Goal: Task Accomplishment & Management: Complete application form

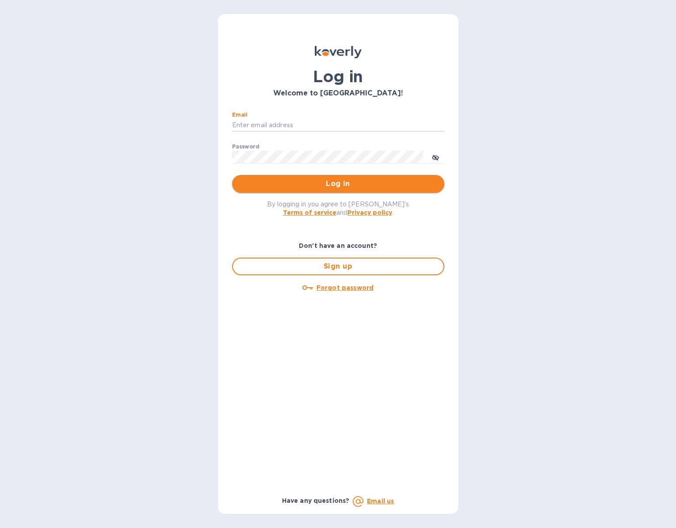
click at [362, 183] on span "Log in" at bounding box center [338, 184] width 198 height 11
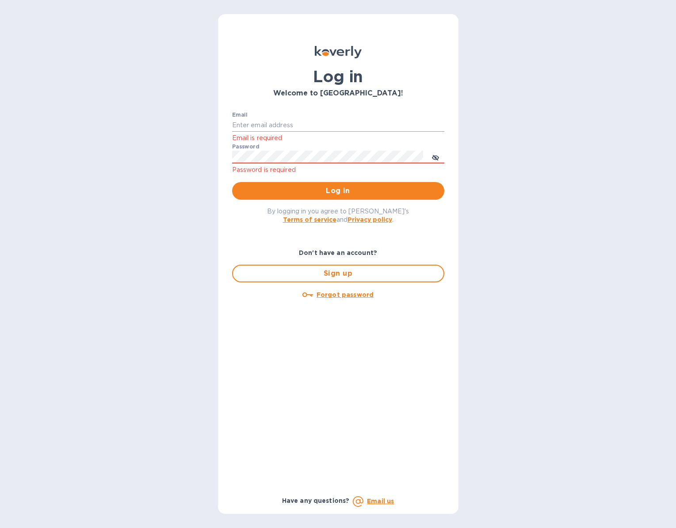
click at [265, 125] on input "Email" at bounding box center [338, 125] width 212 height 13
type input "bjensen@bonvivantimports.com"
click at [297, 189] on span "Log in" at bounding box center [338, 191] width 198 height 11
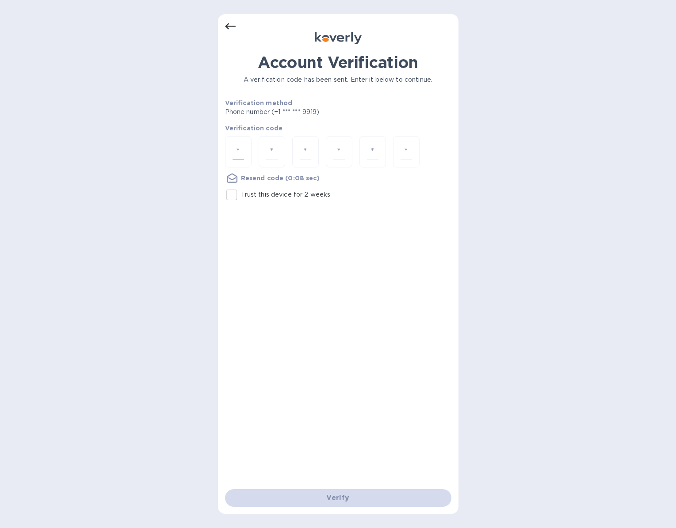
click at [236, 151] on input "number" at bounding box center [238, 152] width 11 height 16
type input "3"
type input "1"
type input "0"
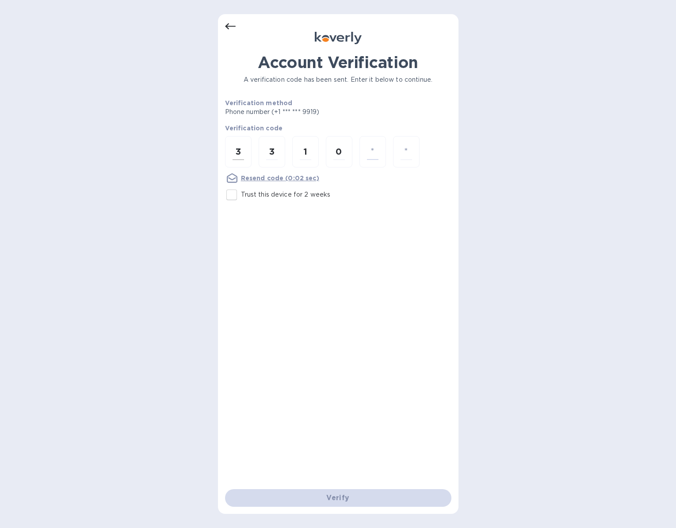
type input "8"
type input "5"
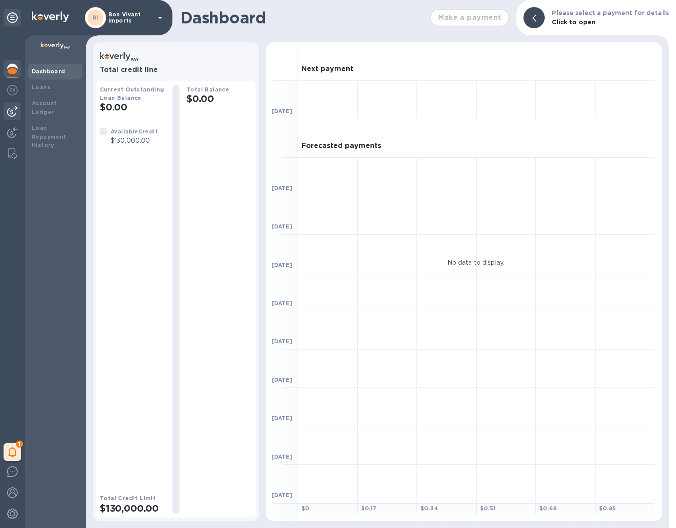
click at [15, 113] on img at bounding box center [12, 111] width 11 height 11
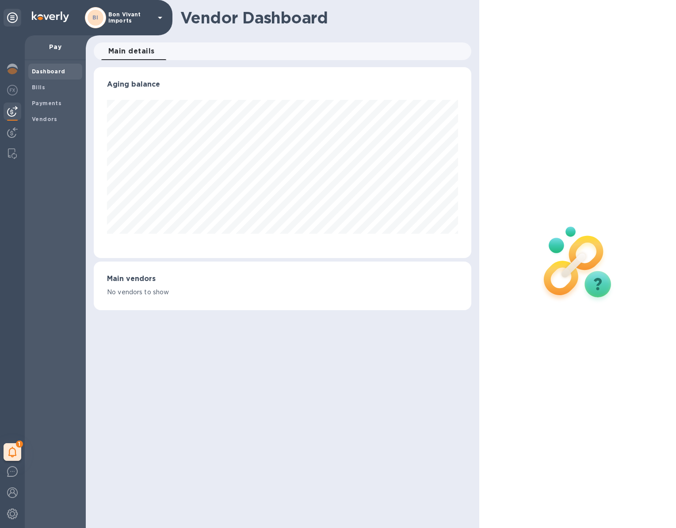
scroll to position [191, 378]
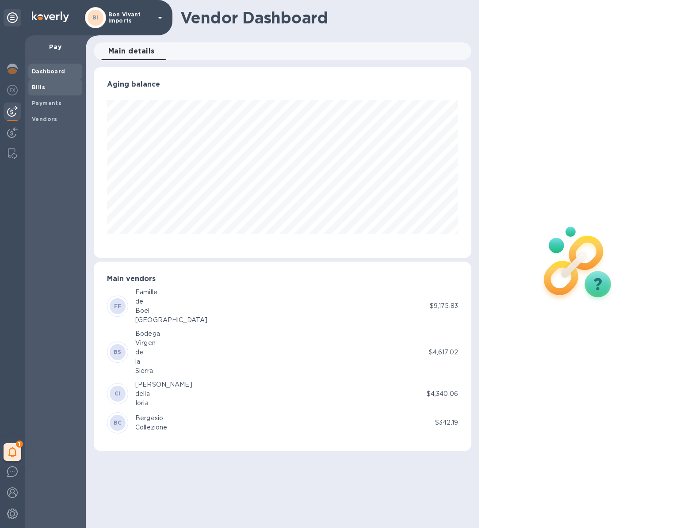
click at [40, 87] on b "Bills" at bounding box center [38, 87] width 13 height 7
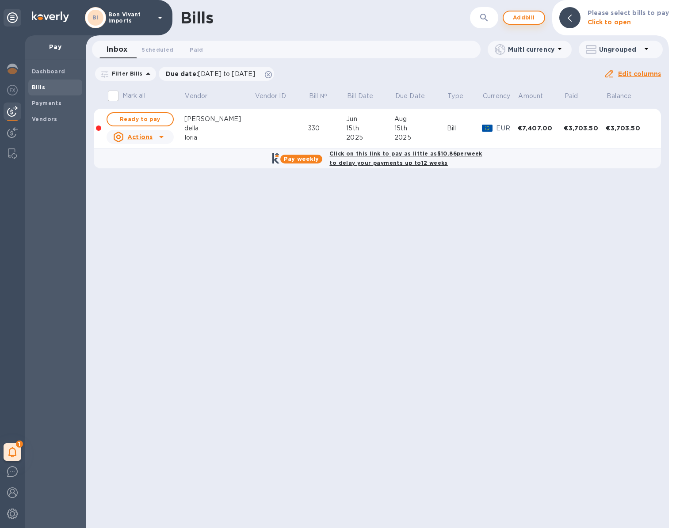
click at [527, 17] on span "Add bill" at bounding box center [524, 17] width 27 height 11
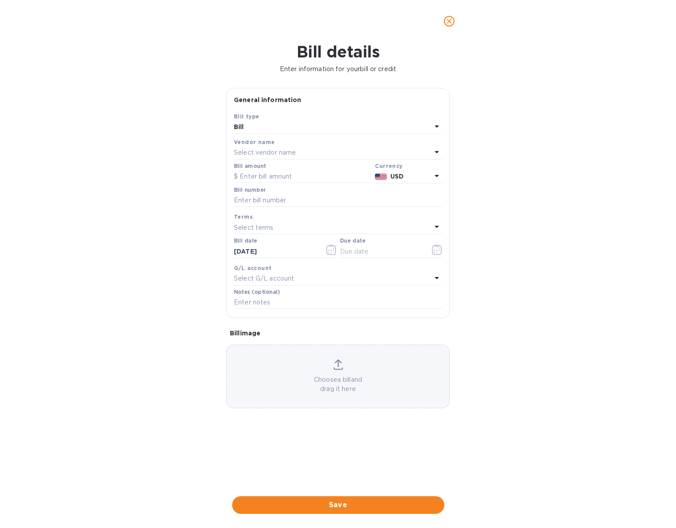
click at [319, 154] on div "Select vendor name" at bounding box center [333, 153] width 198 height 12
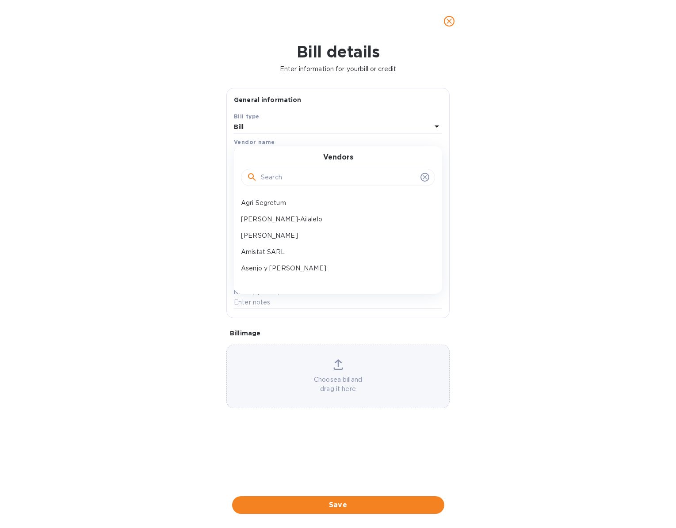
click at [313, 177] on input "text" at bounding box center [339, 177] width 156 height 13
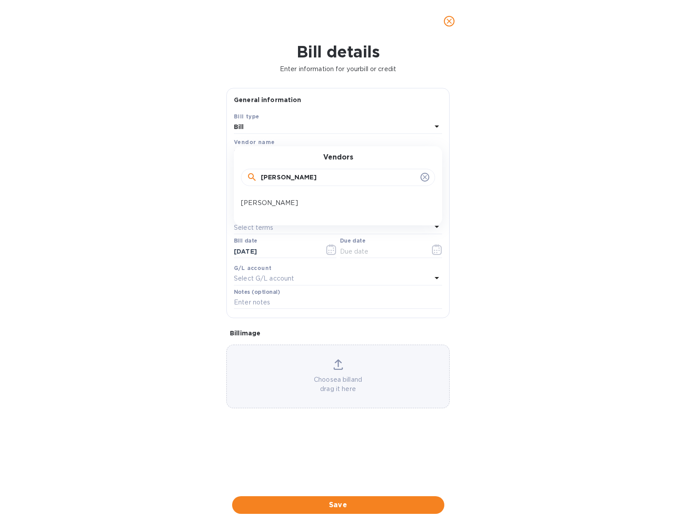
type input "[PERSON_NAME]"
drag, startPoint x: 295, startPoint y: 191, endPoint x: 263, endPoint y: 201, distance: 33.7
click at [263, 201] on p "[PERSON_NAME]" at bounding box center [334, 203] width 187 height 9
click at [284, 173] on input "text" at bounding box center [303, 176] width 138 height 13
type input "14,780.88"
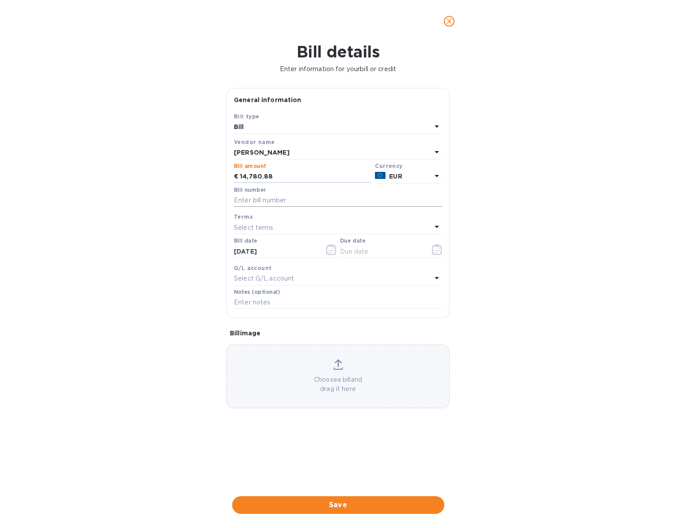
click at [283, 199] on input "text" at bounding box center [338, 200] width 208 height 13
type input "448"
click at [274, 223] on div "Select terms" at bounding box center [333, 228] width 198 height 12
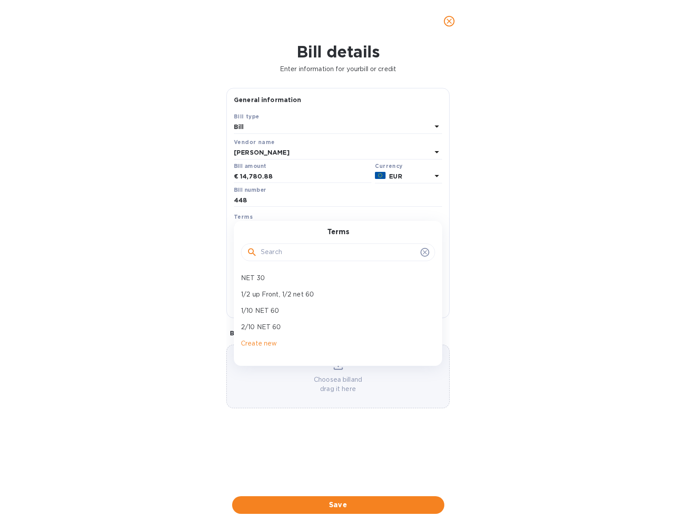
click at [274, 222] on div "Terms NET 30 1/2 up Front, 1/2 net 60 1/10 NET 60 2/10 NET 60 Create new" at bounding box center [338, 293] width 208 height 145
click at [424, 251] on icon at bounding box center [425, 252] width 4 height 4
click at [425, 252] on icon at bounding box center [425, 252] width 4 height 4
click at [425, 251] on icon at bounding box center [425, 252] width 4 height 4
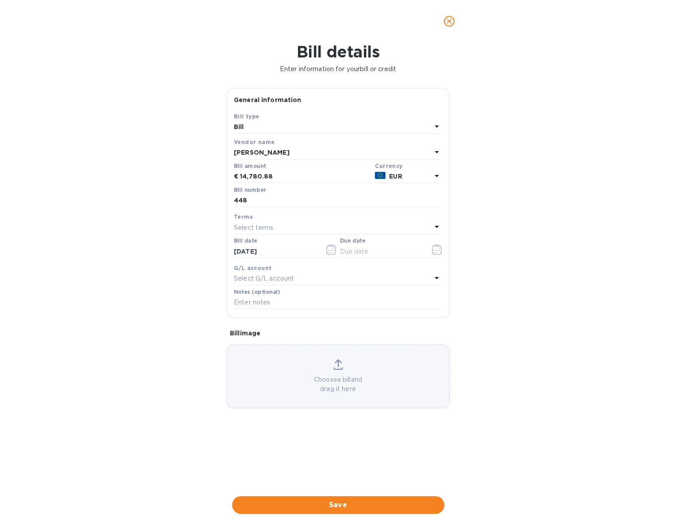
click at [415, 212] on div "Terms" at bounding box center [338, 216] width 208 height 9
click at [328, 251] on icon "button" at bounding box center [331, 250] width 10 height 11
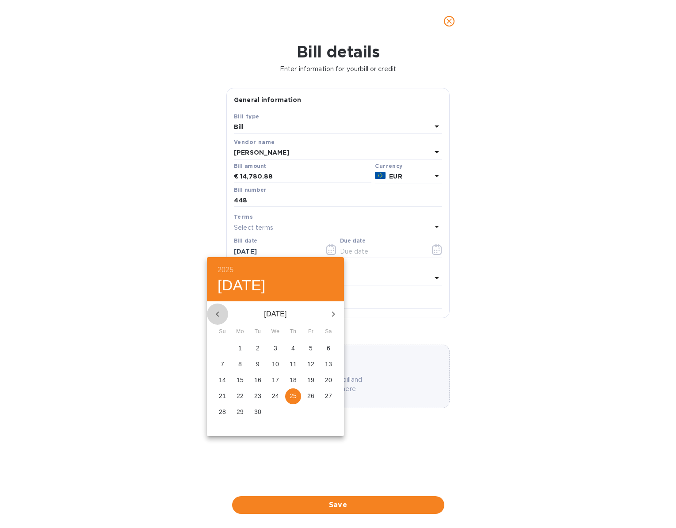
click at [217, 311] on icon "button" at bounding box center [217, 314] width 11 height 11
click at [276, 376] on p "18" at bounding box center [275, 380] width 7 height 9
type input "[DATE]"
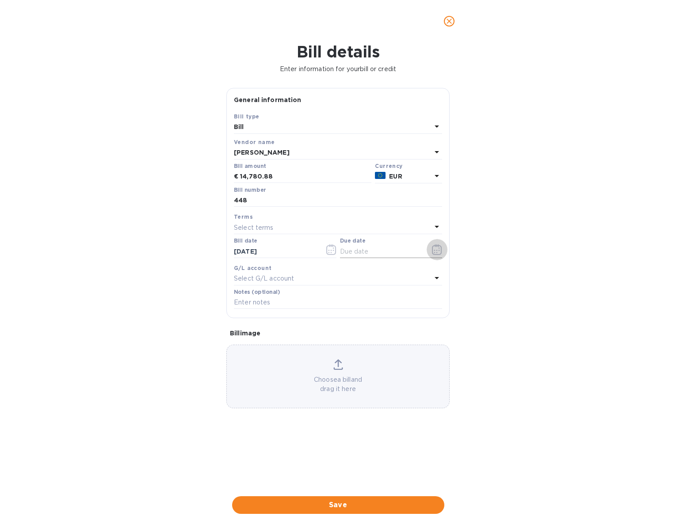
click at [439, 248] on icon "button" at bounding box center [439, 248] width 1 height 1
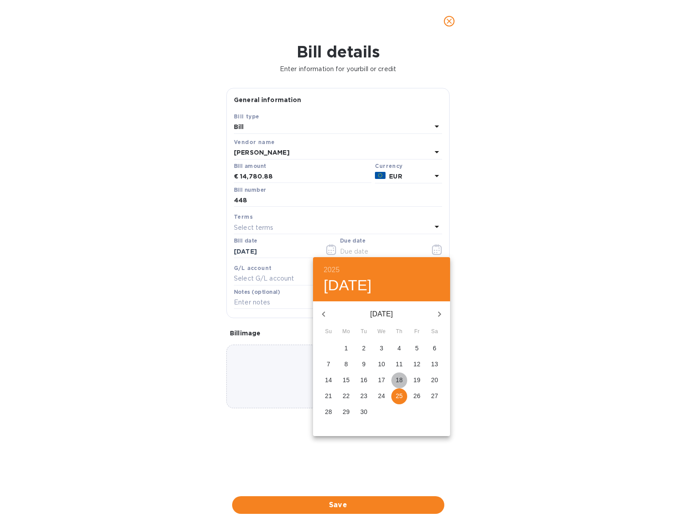
click at [400, 380] on p "18" at bounding box center [399, 380] width 7 height 9
type input "[DATE]"
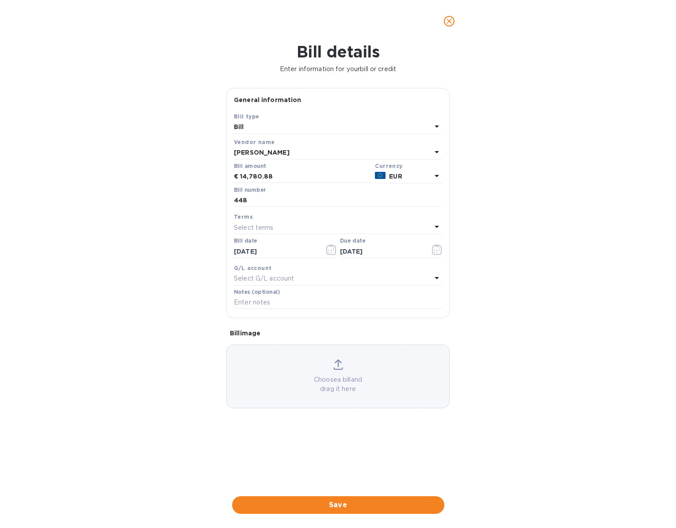
click at [361, 371] on div "Choose a bill and drag it here" at bounding box center [338, 376] width 222 height 34
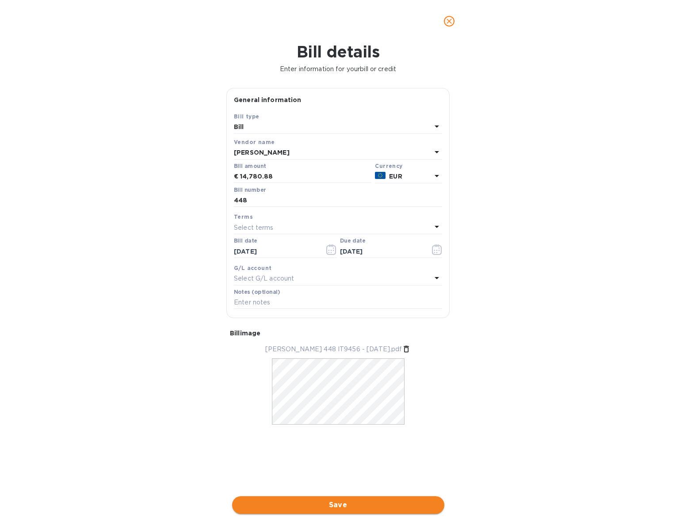
click at [407, 500] on span "Save" at bounding box center [338, 505] width 198 height 11
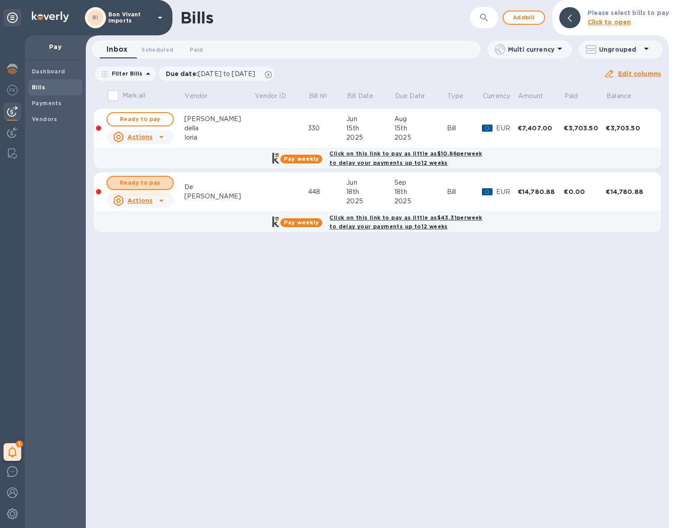
click at [141, 182] on span "Ready to pay" at bounding box center [140, 183] width 51 height 11
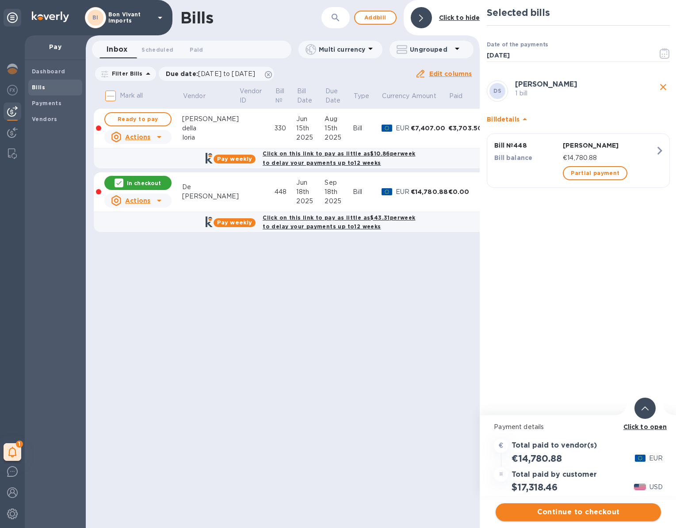
click at [589, 510] on span "Continue to checkout" at bounding box center [578, 512] width 151 height 11
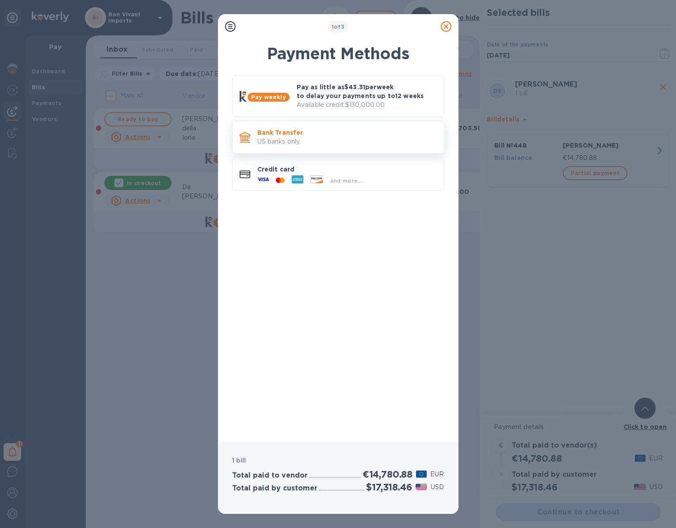
click at [339, 142] on p "US banks only." at bounding box center [347, 141] width 180 height 9
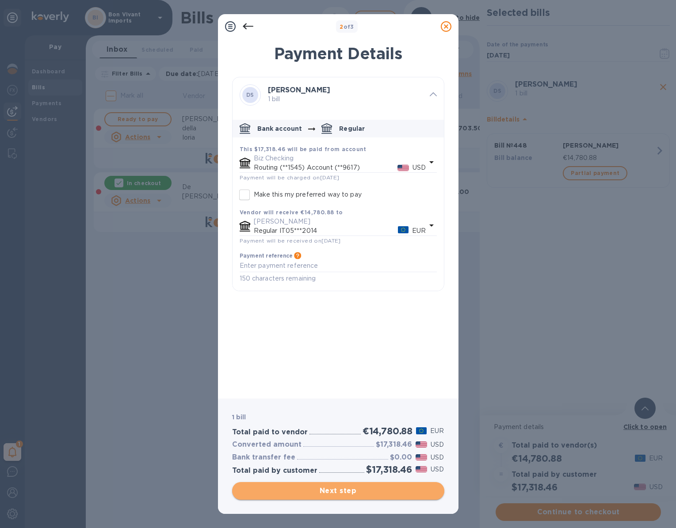
click at [400, 492] on span "Next step" at bounding box center [338, 491] width 198 height 11
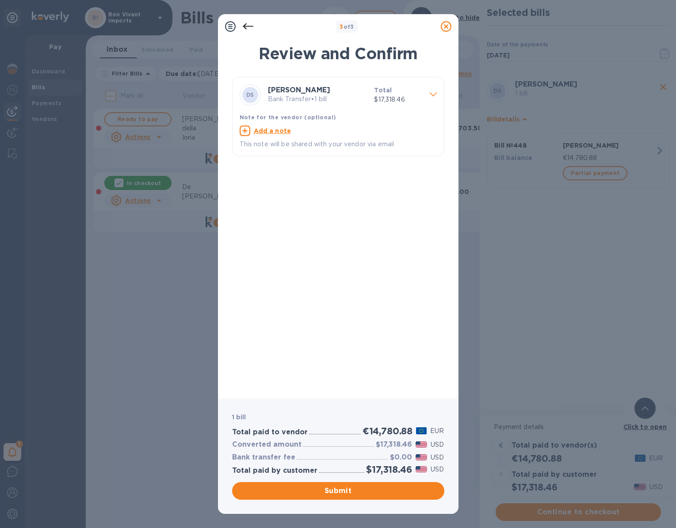
click at [277, 128] on u "Add a note" at bounding box center [273, 130] width 38 height 7
click at [280, 132] on textarea at bounding box center [331, 131] width 183 height 7
type textarea "Fattura 448 for services"
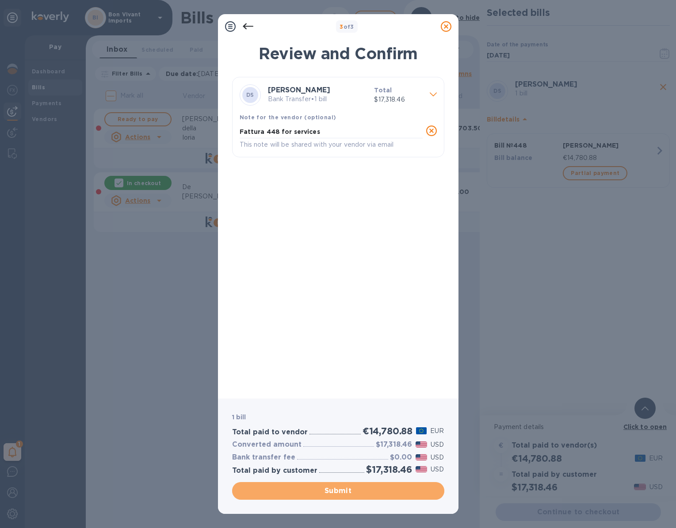
click at [354, 490] on span "Submit" at bounding box center [338, 491] width 198 height 11
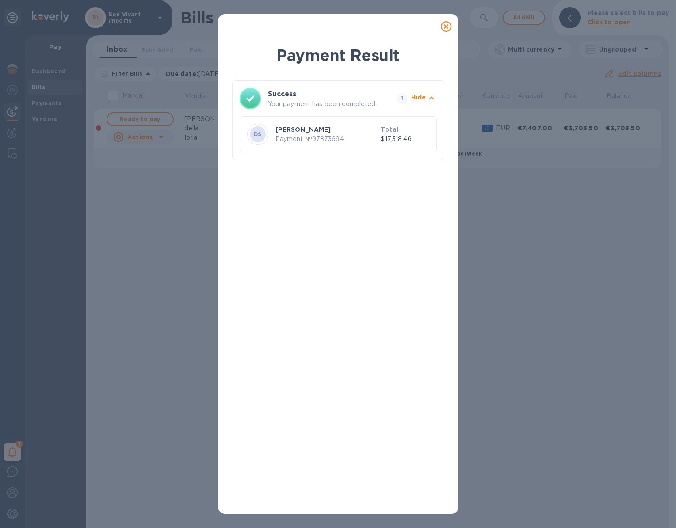
click at [446, 26] on icon at bounding box center [446, 26] width 11 height 11
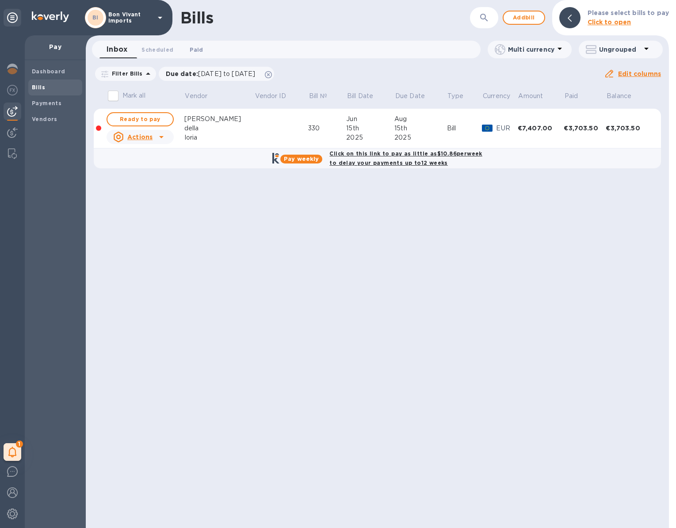
click at [201, 50] on span "Paid 0" at bounding box center [196, 49] width 13 height 9
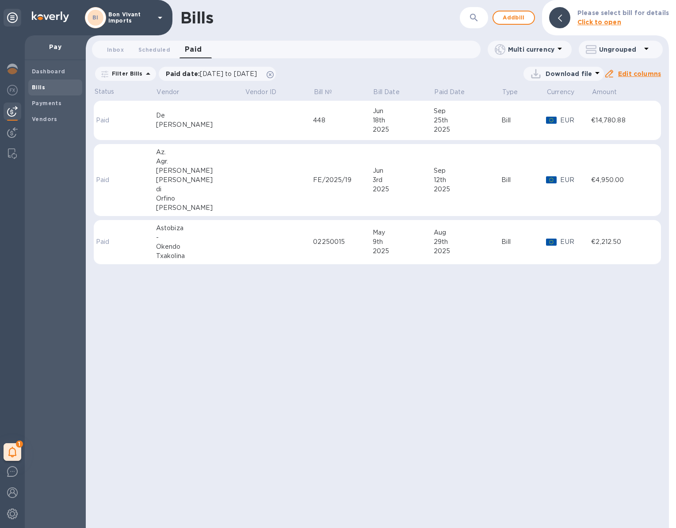
click at [251, 121] on td at bounding box center [279, 121] width 69 height 40
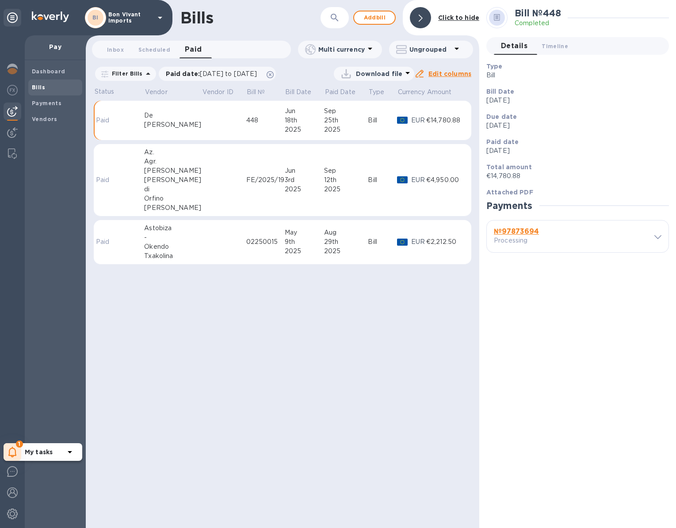
click at [69, 454] on icon at bounding box center [70, 452] width 11 height 11
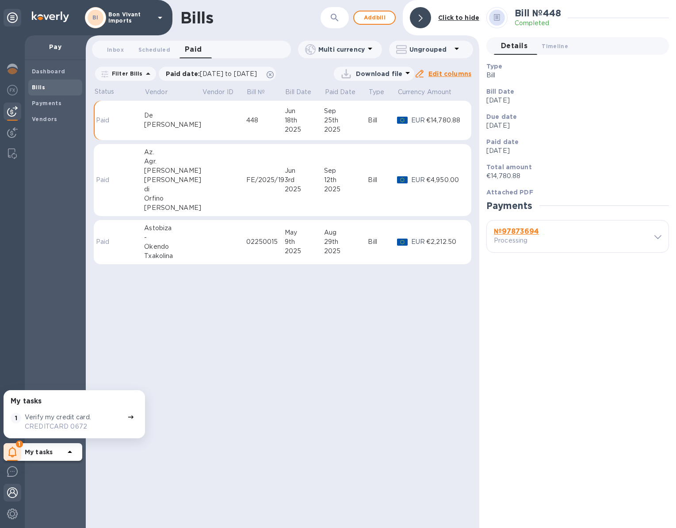
click at [15, 495] on img at bounding box center [12, 493] width 11 height 11
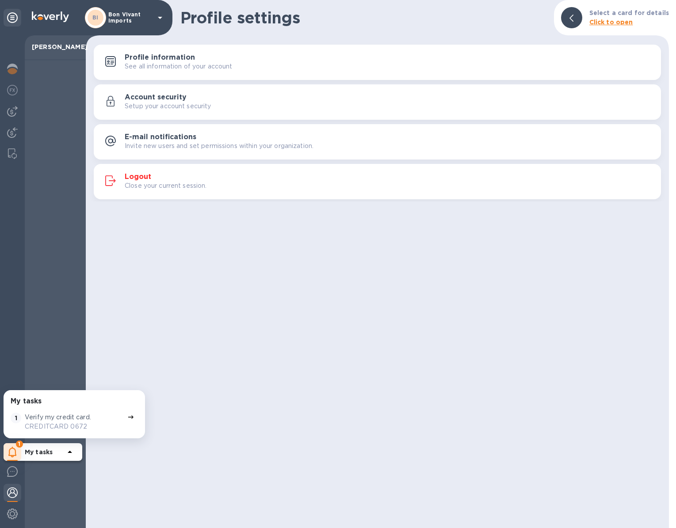
click at [141, 176] on h3 "Logout" at bounding box center [138, 177] width 27 height 8
